Goal: Use online tool/utility: Use online tool/utility

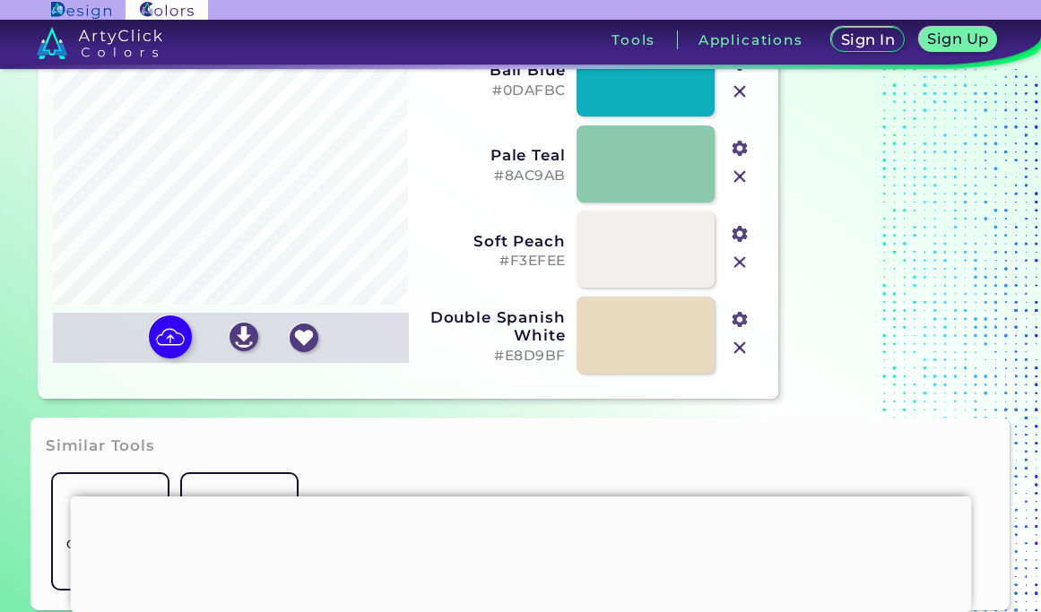
scroll to position [204, 0]
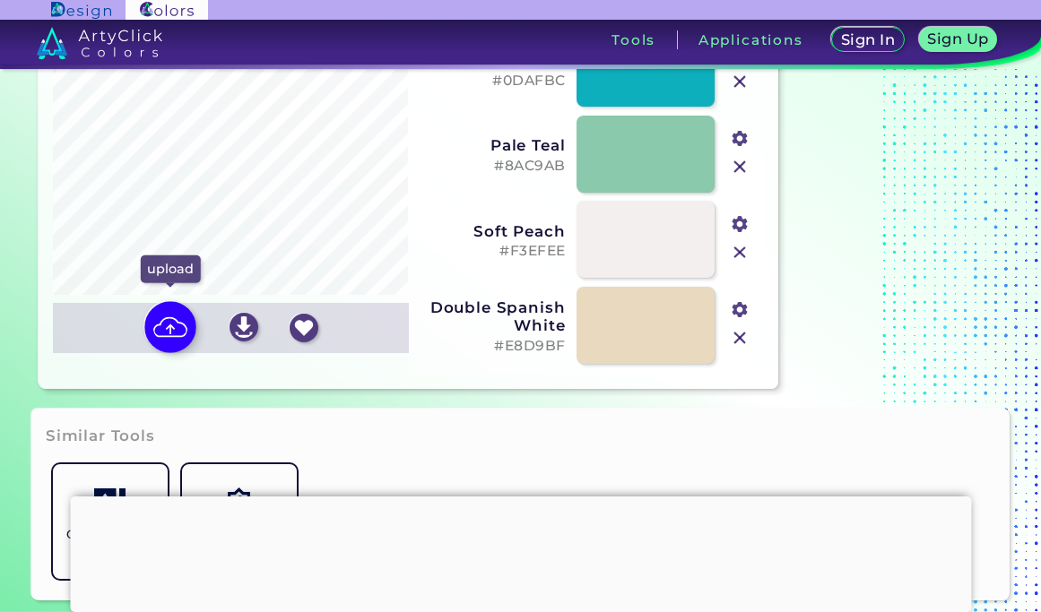
click at [164, 324] on img at bounding box center [170, 327] width 52 height 52
click at [0, 0] on input "file" at bounding box center [0, 0] width 0 height 0
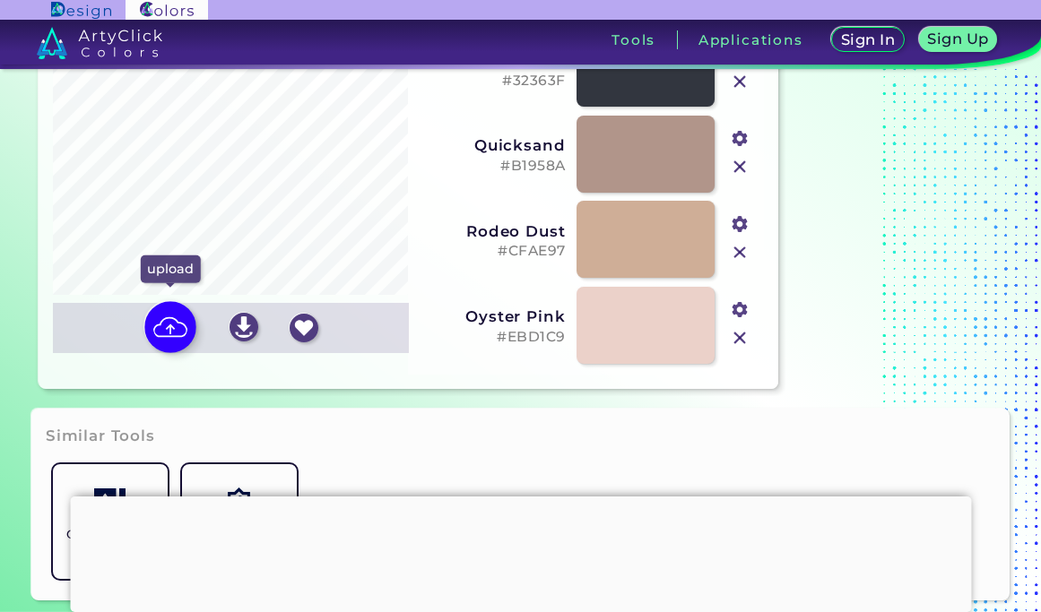
type input "#736c64"
type input "#32363f"
type input "#b1958a"
type input "#cfae97"
type input "#ebd1c9"
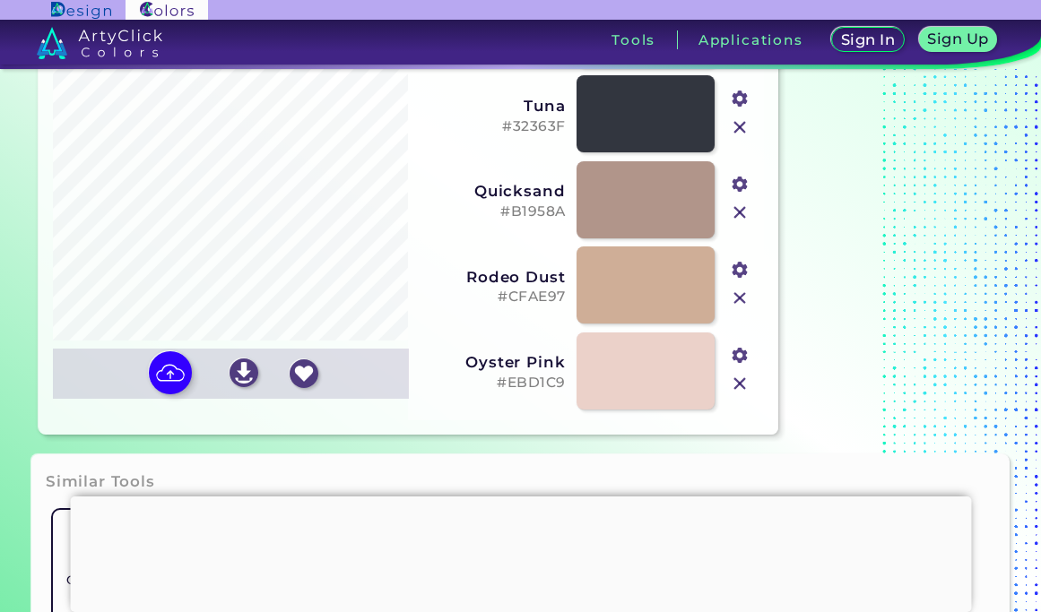
scroll to position [155, 0]
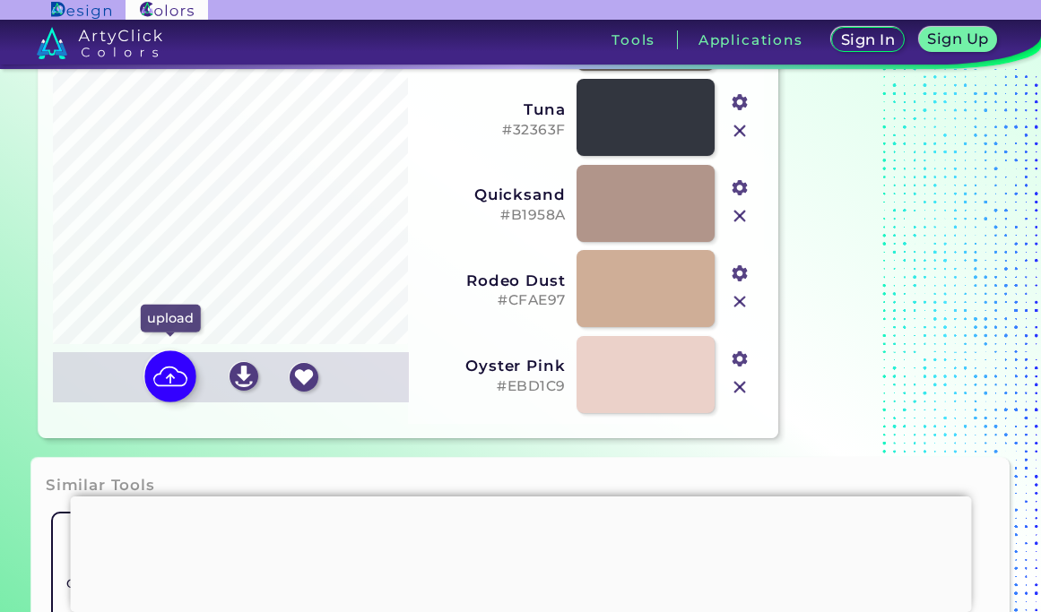
click at [170, 376] on img at bounding box center [170, 376] width 52 height 52
click at [0, 0] on input "file" at bounding box center [0, 0] width 0 height 0
type input "#ab9778"
type input "#321f17"
type input "#86684d"
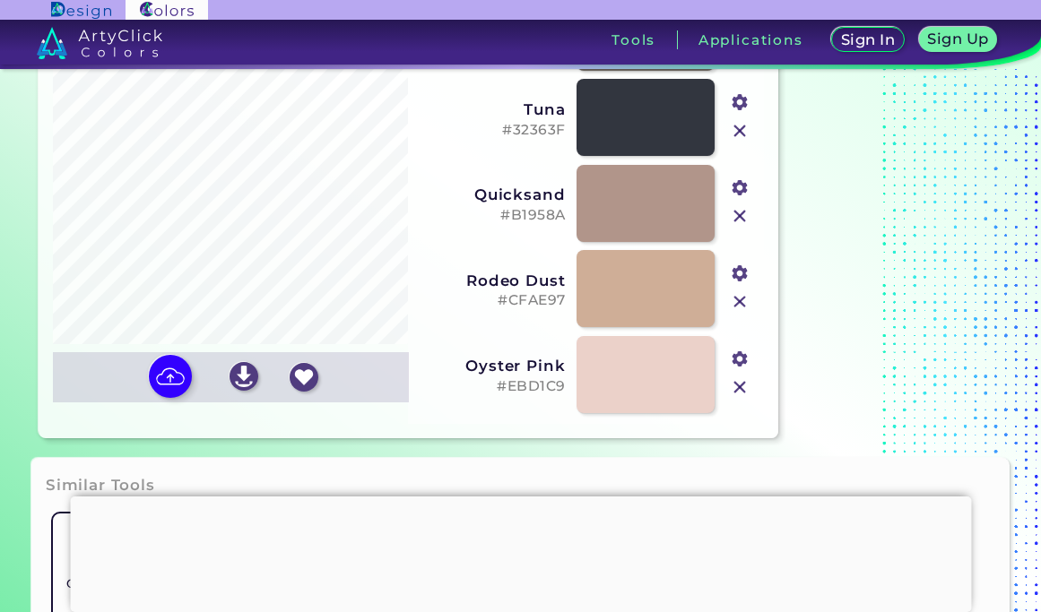
type input "#c9b89a"
type input "#dccdb0"
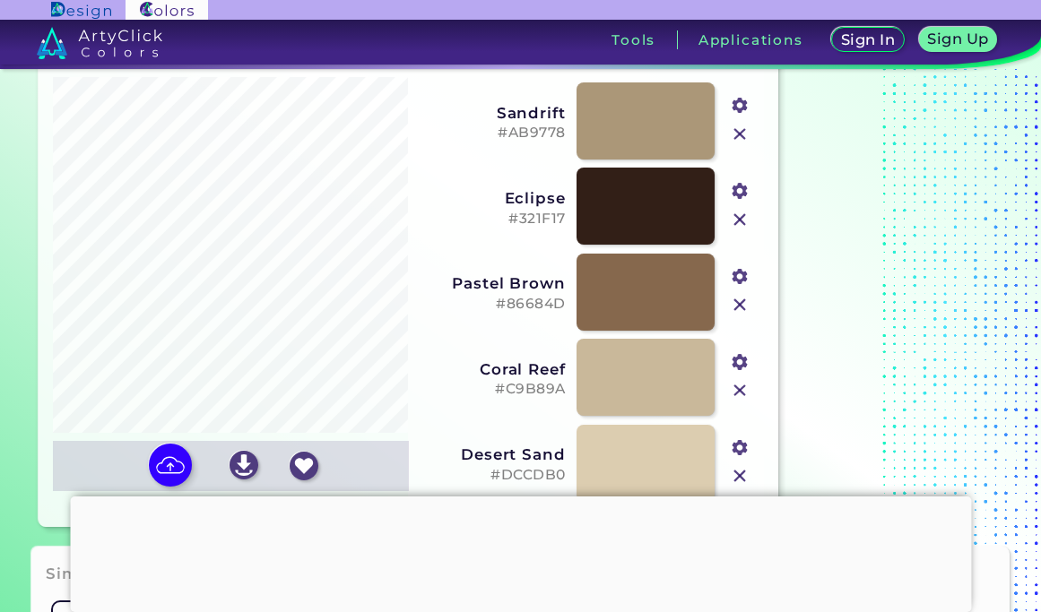
scroll to position [65, 0]
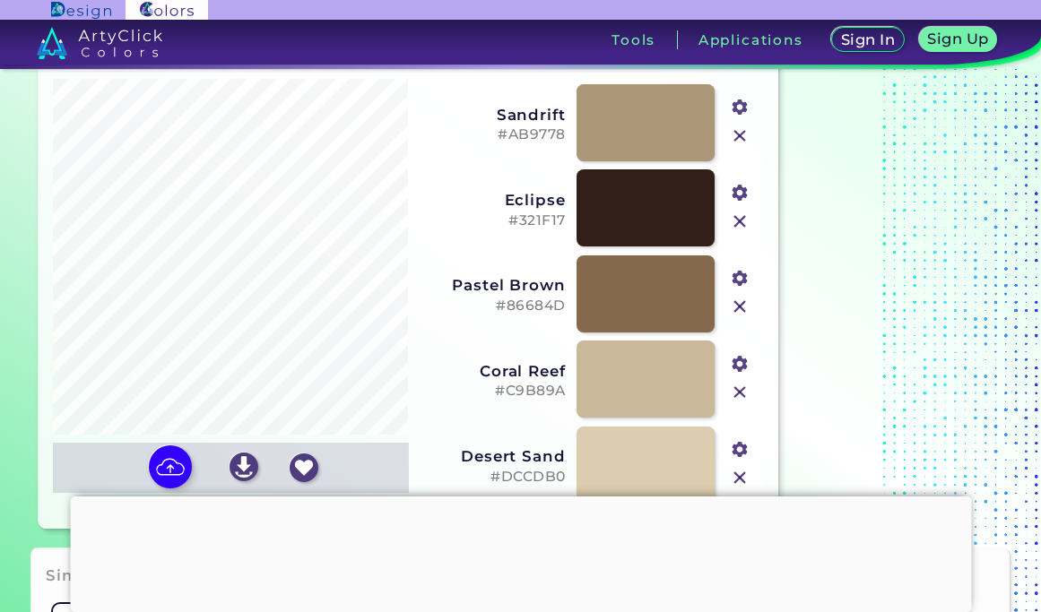
click at [520, 497] on div at bounding box center [520, 497] width 901 height 0
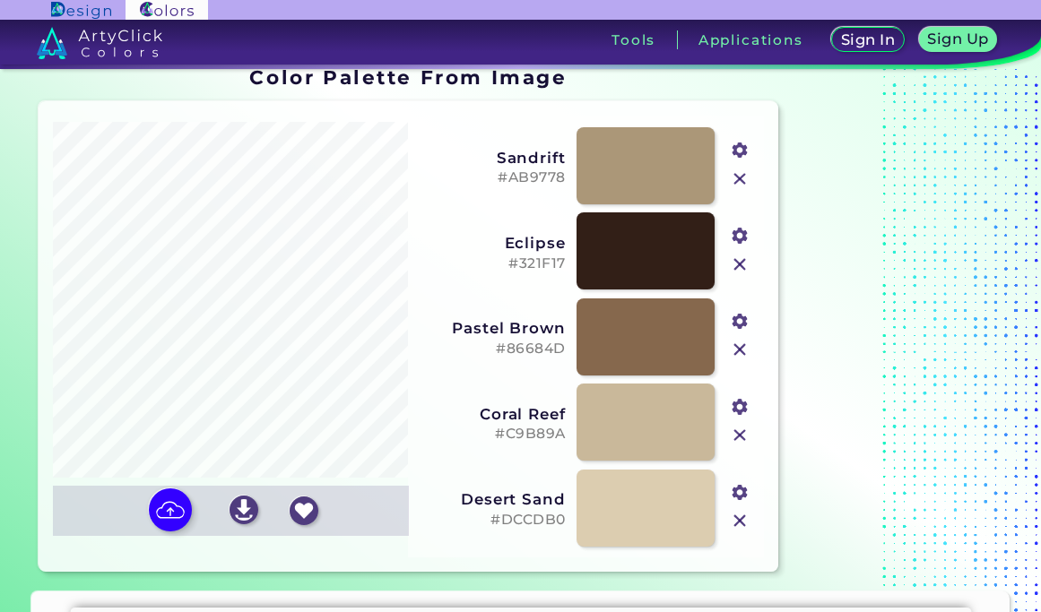
scroll to position [15, 0]
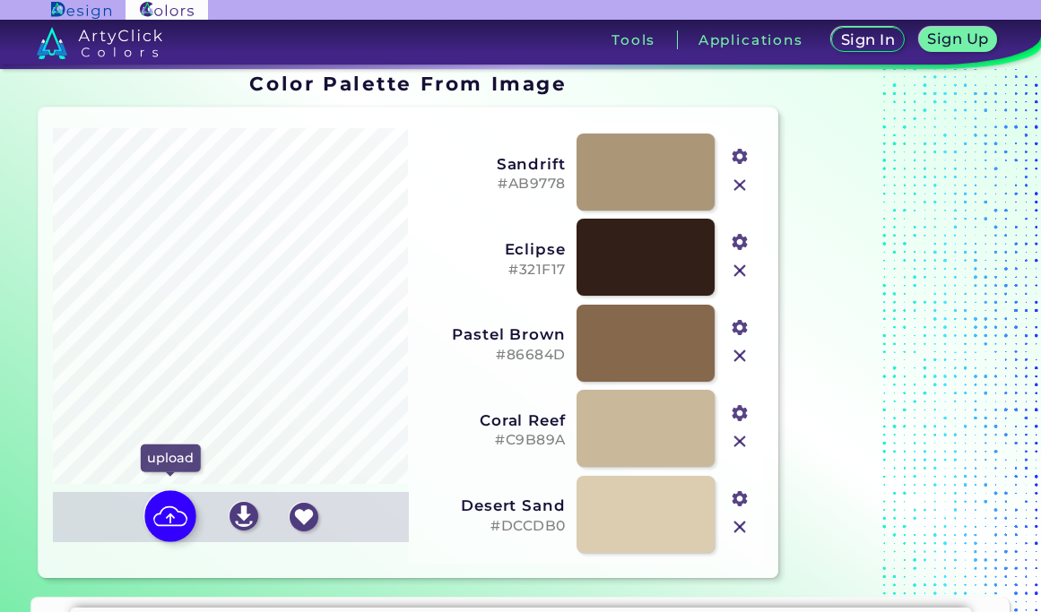
click at [169, 515] on img at bounding box center [170, 516] width 52 height 52
click at [0, 0] on input "file" at bounding box center [0, 0] width 0 height 0
type input "#8f6744"
type input "#442b22"
type input "#a39296"
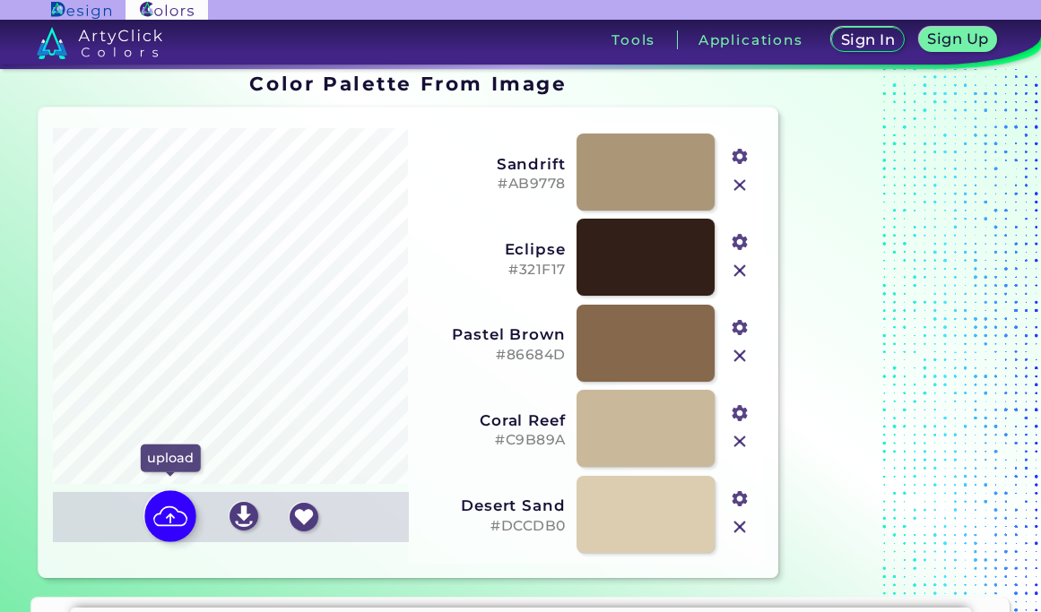
type input "#97c4df"
type input "#e2d0b3"
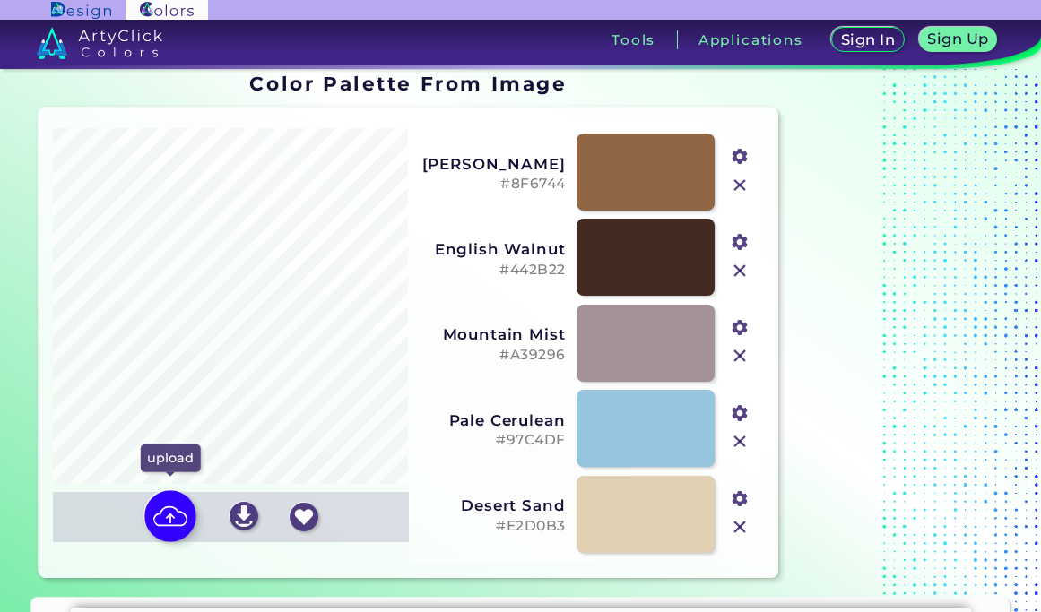
click at [170, 512] on img at bounding box center [170, 516] width 52 height 52
click at [0, 0] on input "file" at bounding box center [0, 0] width 0 height 0
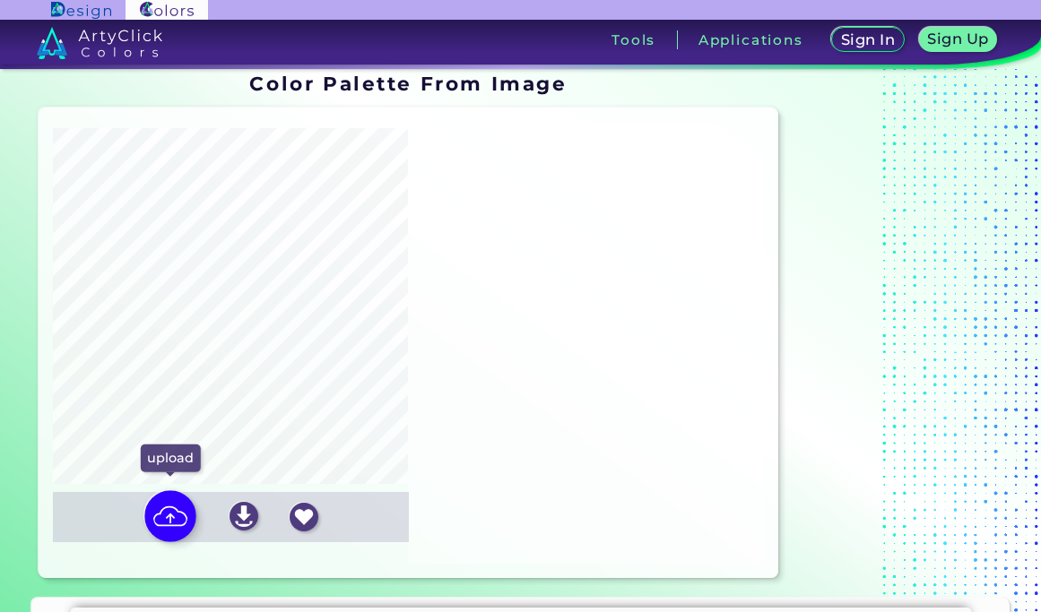
type input "#776753"
type input "#2b1f1c"
type input "#849db3"
type input "#9cc1d7"
type input "#b2dbea"
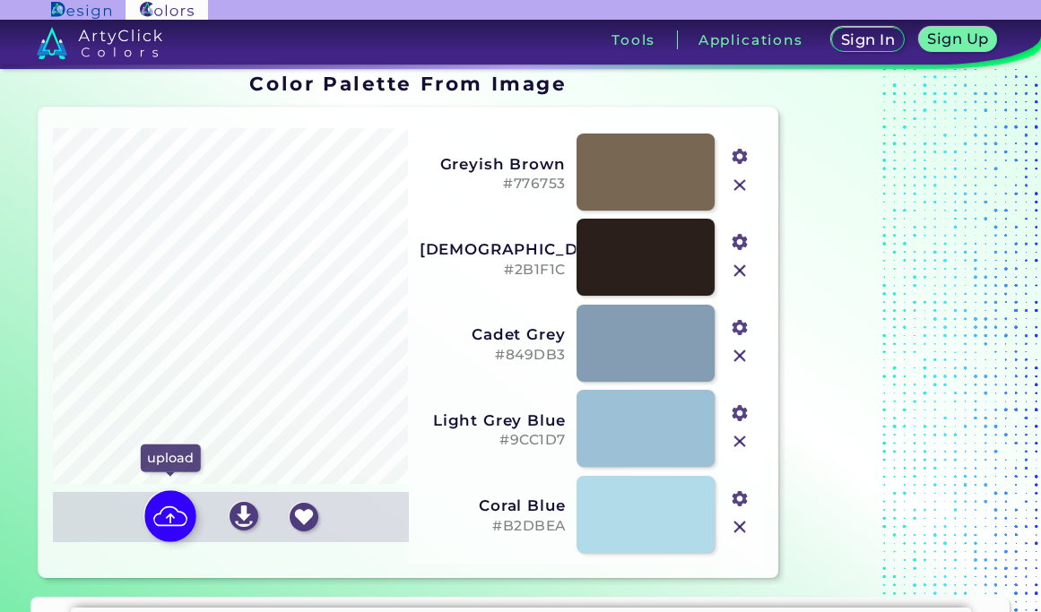
click at [162, 516] on img at bounding box center [170, 516] width 52 height 52
click at [0, 0] on input "file" at bounding box center [0, 0] width 0 height 0
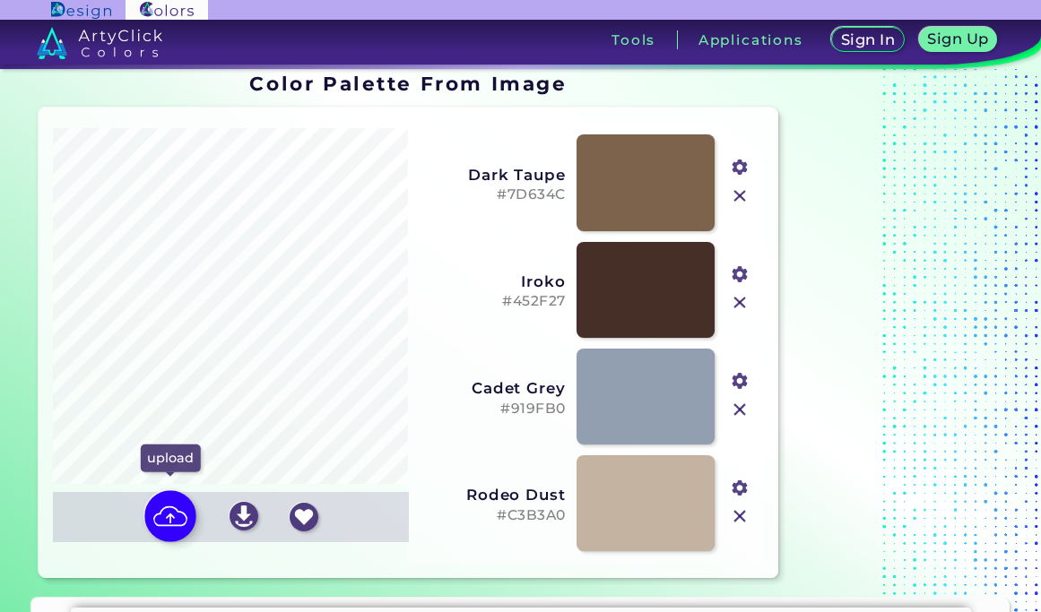
type input "#7d634c"
type input "#452f27"
type input "#919fb0"
type input "#c3b3a0"
click at [174, 511] on img at bounding box center [170, 516] width 52 height 52
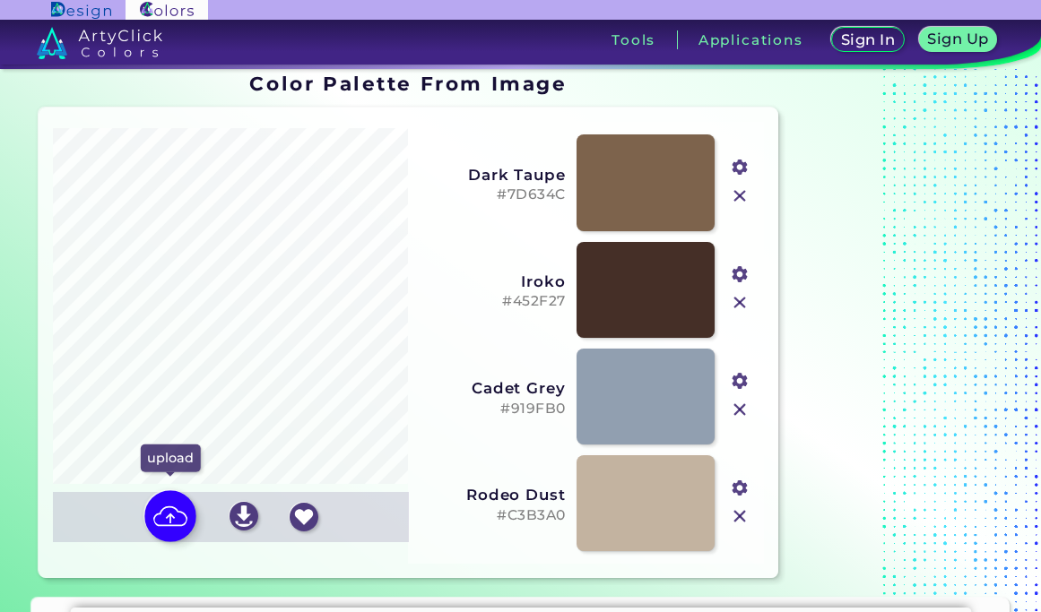
click at [0, 0] on input "file" at bounding box center [0, 0] width 0 height 0
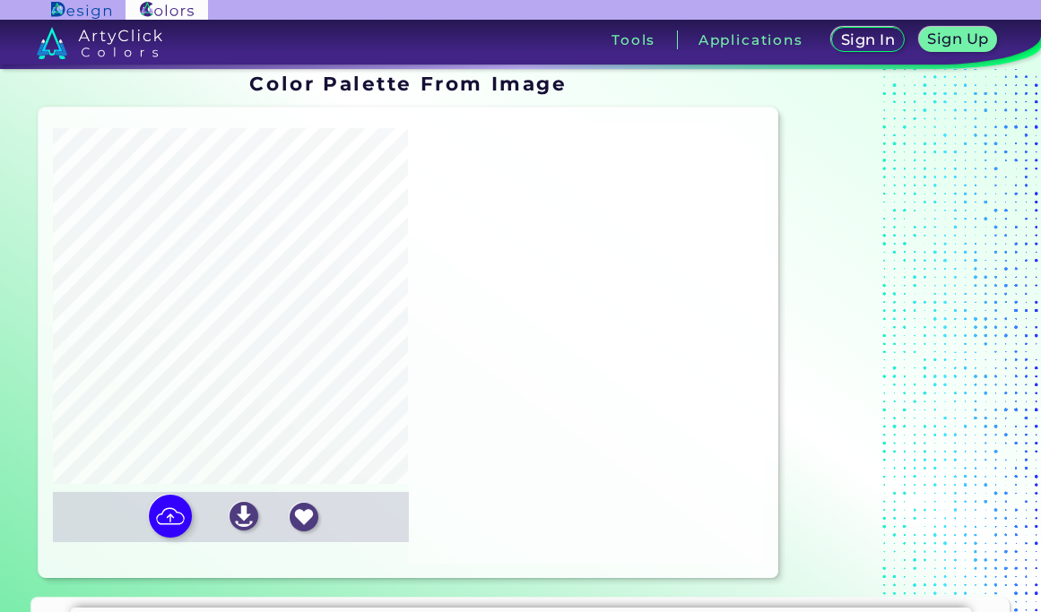
type input "#523a28"
type input "#7c6257"
type input "#af9578"
type input "#c7b49d"
